Goal: Register for event/course

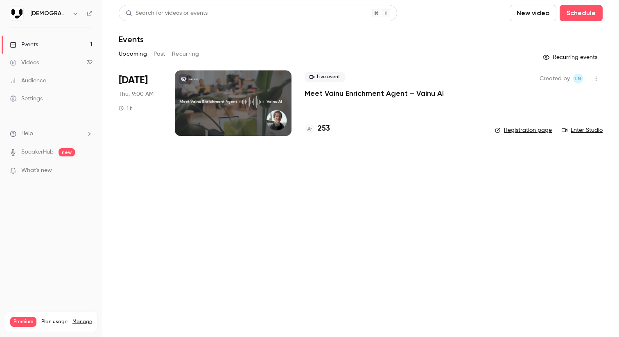
click at [356, 87] on div "Live event Meet Vainu Enrichment Agent – Vainu AI" at bounding box center [393, 85] width 177 height 26
click at [355, 94] on p "Meet Vainu Enrichment Agent – Vainu AI" at bounding box center [374, 93] width 139 height 10
